Goal: Information Seeking & Learning: Learn about a topic

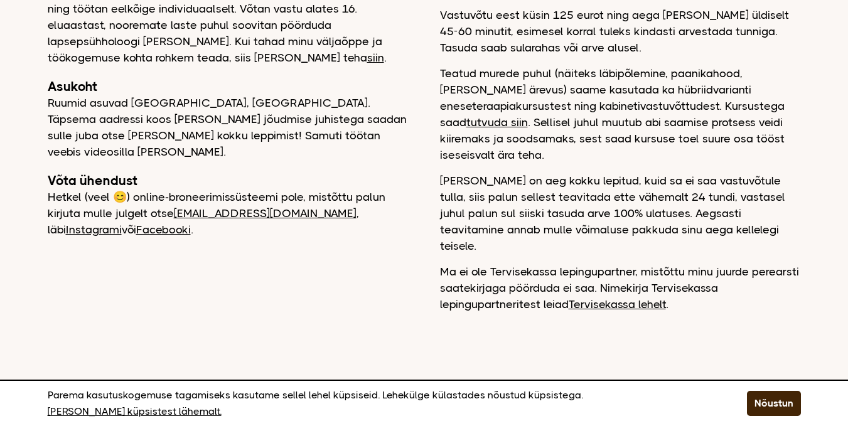
scroll to position [105, 0]
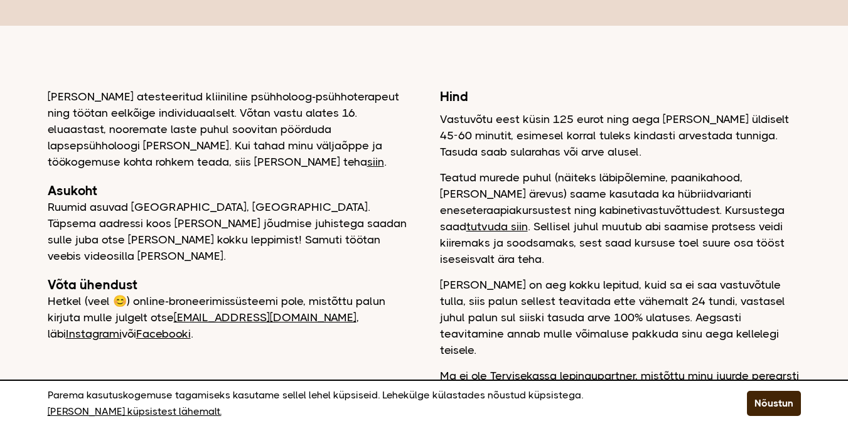
click at [528, 220] on link "tutvuda siin" at bounding box center [497, 226] width 62 height 13
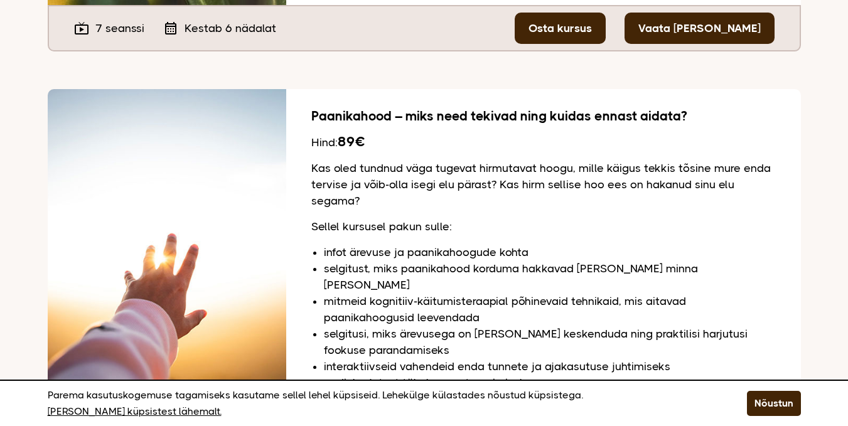
scroll to position [1343, 0]
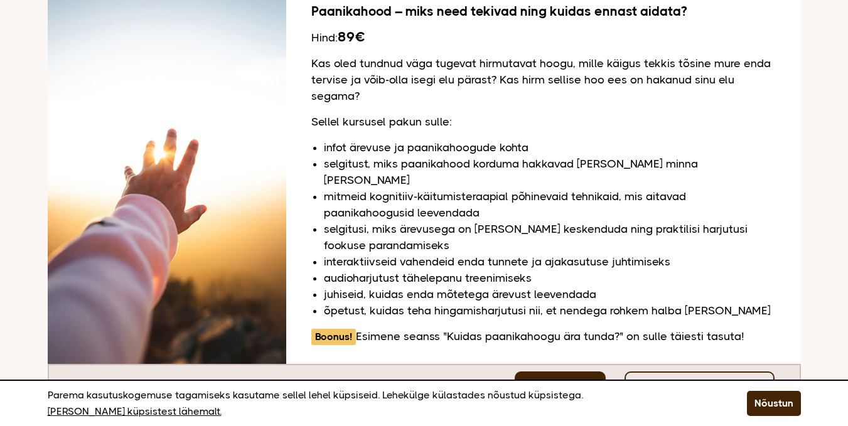
click at [706, 372] on link "Vaata [PERSON_NAME]" at bounding box center [700, 387] width 150 height 31
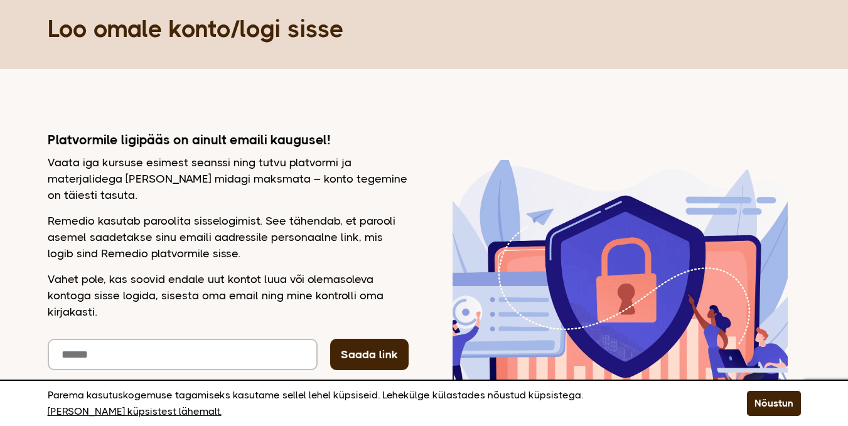
scroll to position [105, 0]
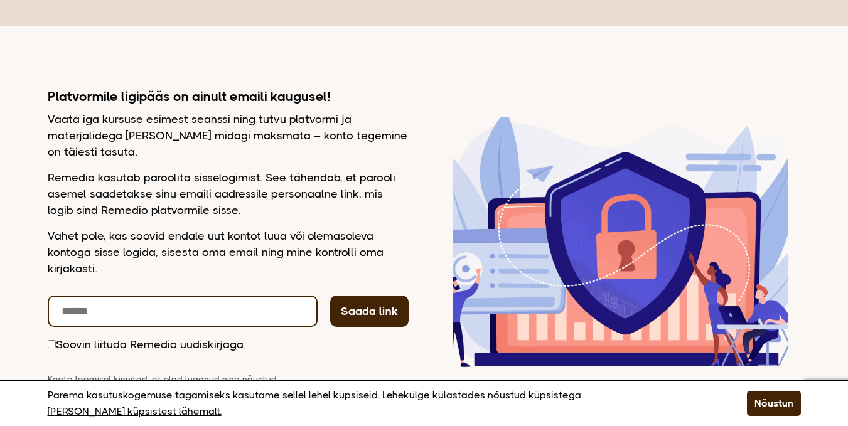
click at [120, 313] on input "email" at bounding box center [183, 311] width 270 height 31
type input "**********"
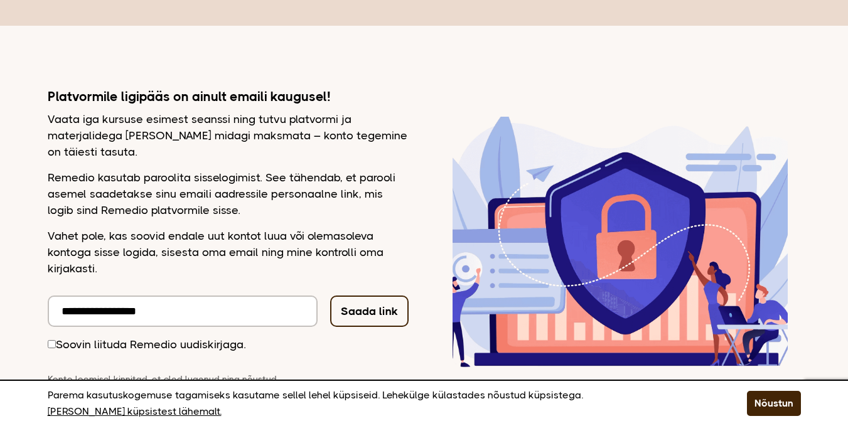
click at [377, 312] on button "Saada link" at bounding box center [369, 311] width 78 height 31
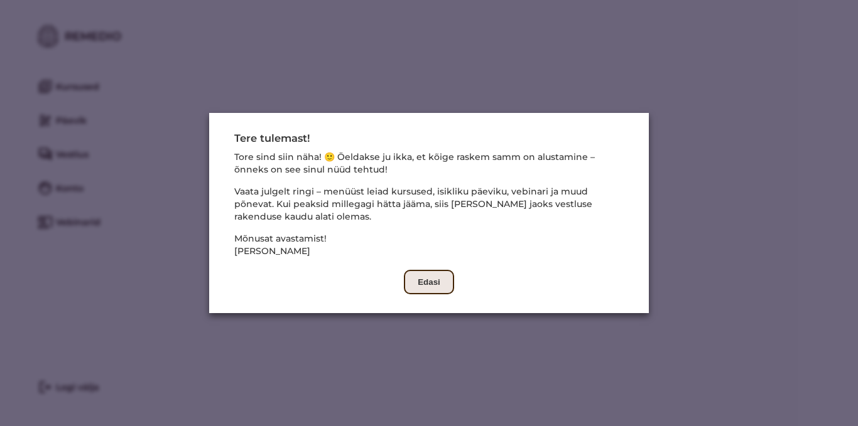
click at [424, 279] on button "Edasi" at bounding box center [429, 282] width 50 height 24
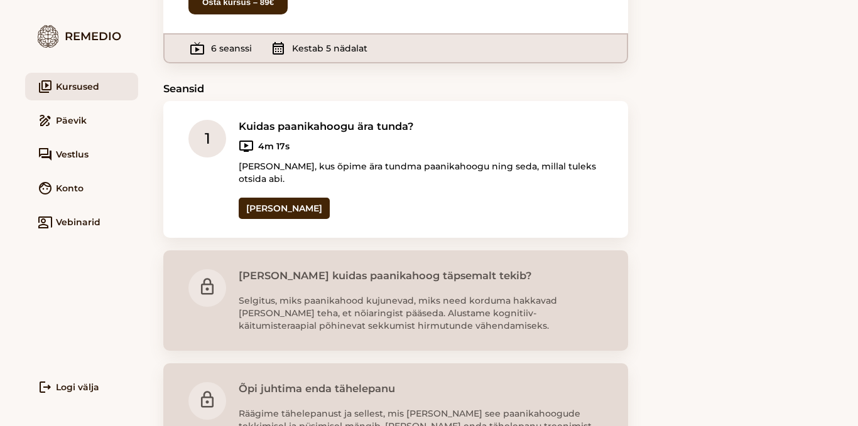
scroll to position [201, 0]
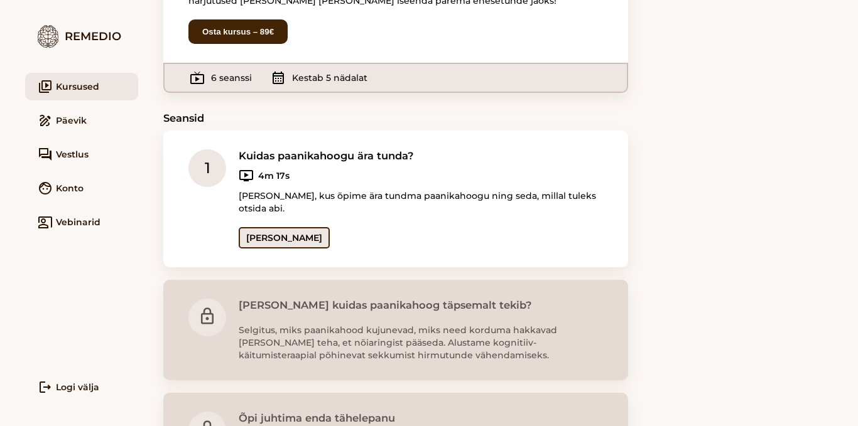
click at [271, 237] on link "Ava seanss" at bounding box center [284, 237] width 91 height 21
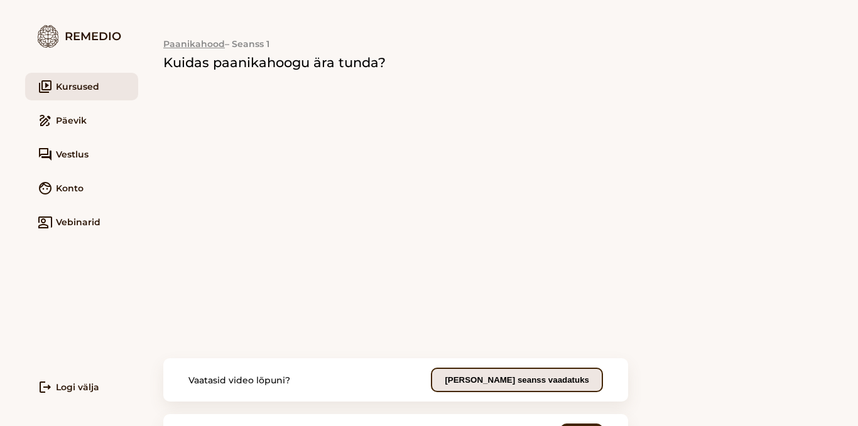
click at [533, 379] on button "Märgi seanss vaadatuks" at bounding box center [517, 380] width 172 height 24
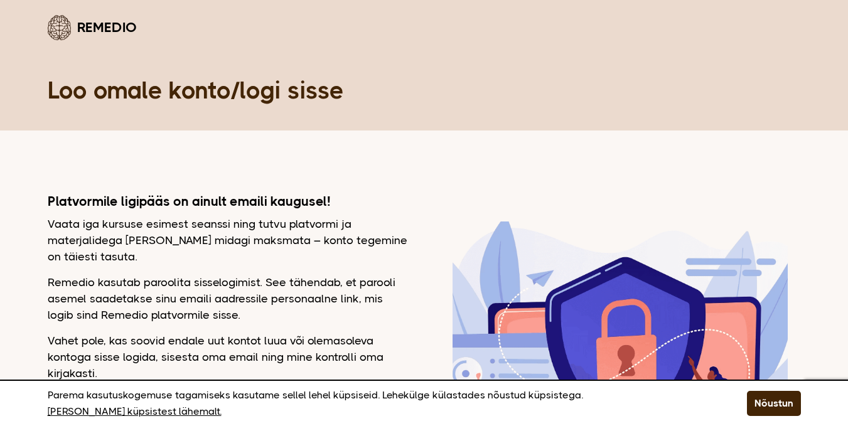
scroll to position [105, 0]
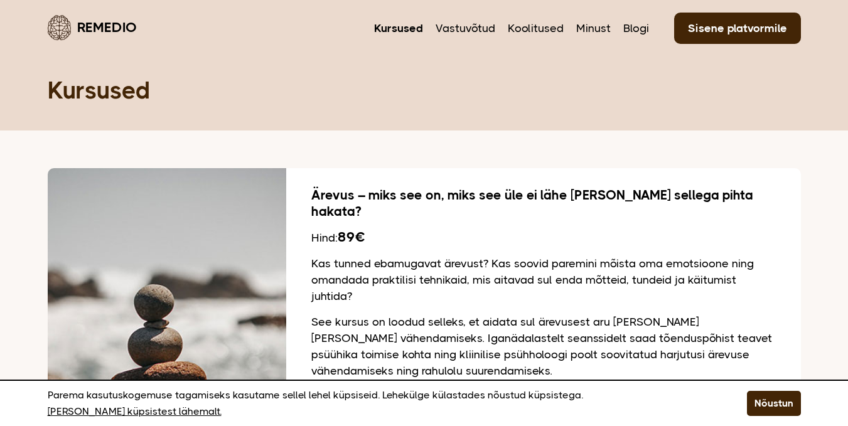
scroll to position [1343, 0]
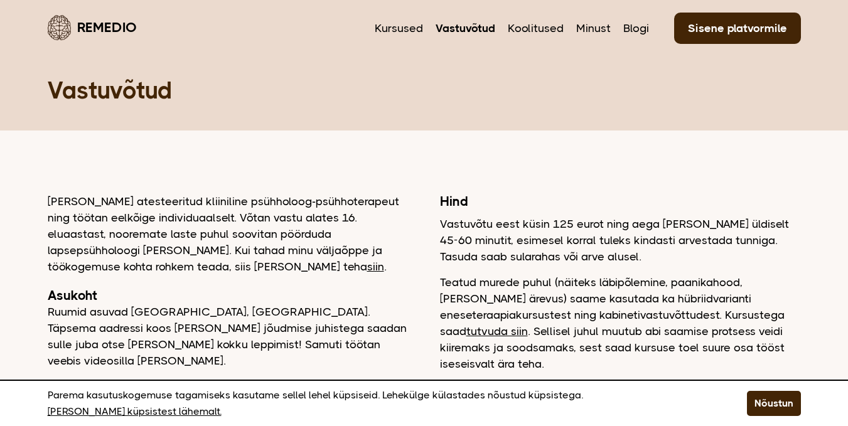
scroll to position [105, 0]
